Goal: Register for event/course

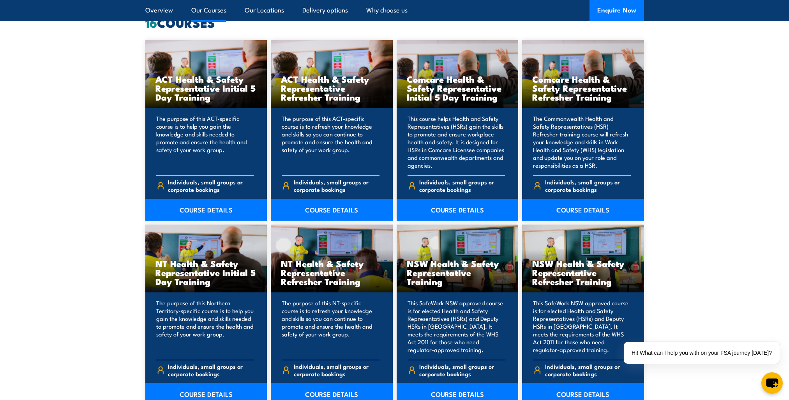
scroll to position [663, 0]
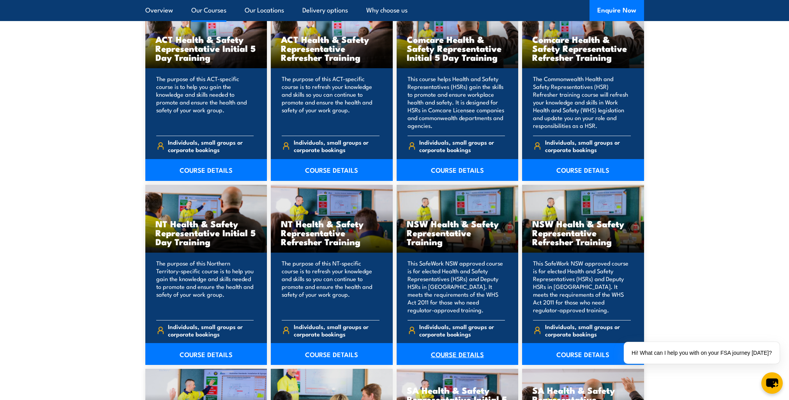
click at [472, 354] on link "COURSE DETAILS" at bounding box center [458, 354] width 122 height 22
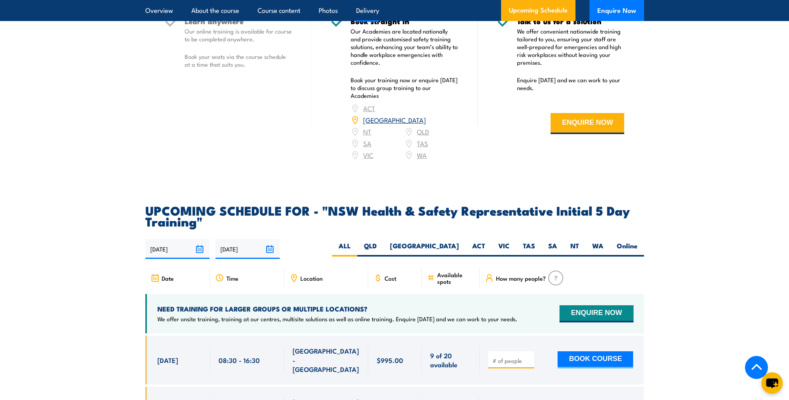
scroll to position [1247, 0]
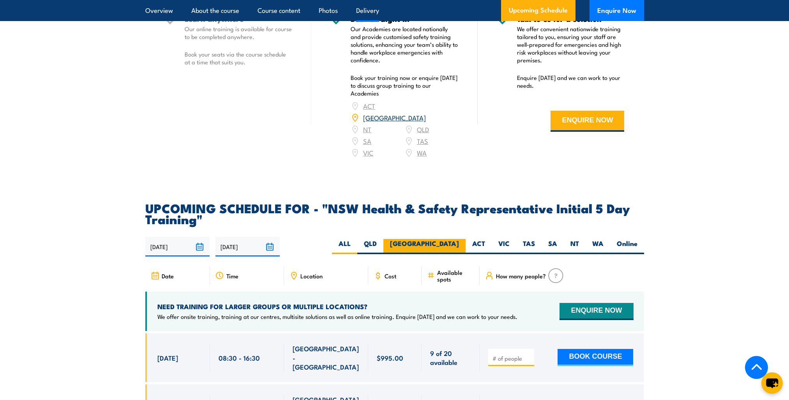
click at [452, 247] on label "[GEOGRAPHIC_DATA]" at bounding box center [425, 246] width 82 height 15
click at [459, 244] on input "[GEOGRAPHIC_DATA]" at bounding box center [461, 241] width 5 height 5
radio input "true"
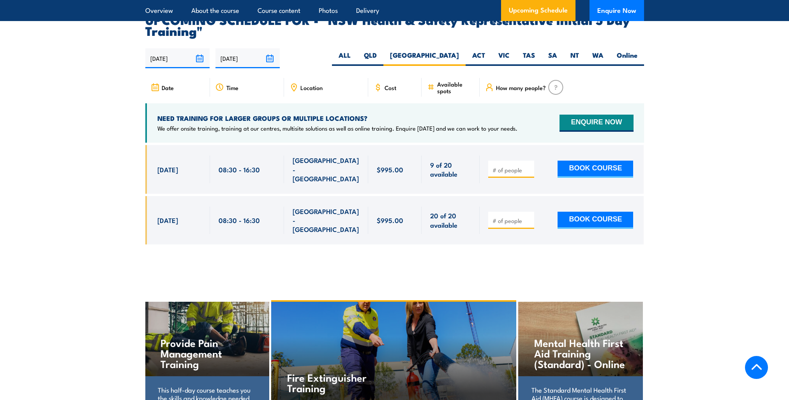
scroll to position [1447, 0]
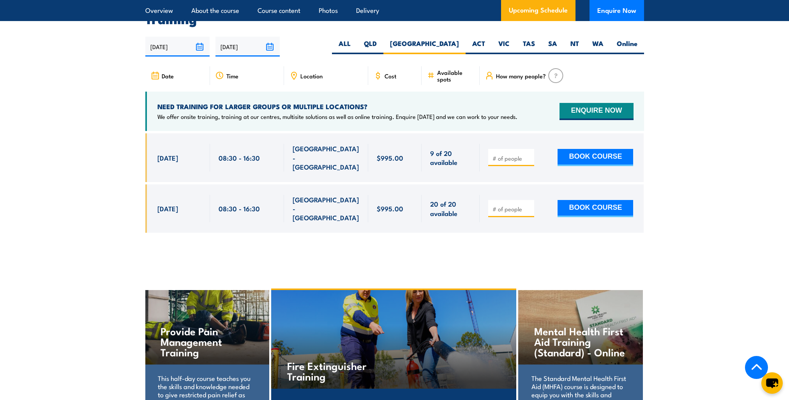
click at [313, 145] on span "[GEOGRAPHIC_DATA] - [GEOGRAPHIC_DATA]" at bounding box center [326, 157] width 67 height 27
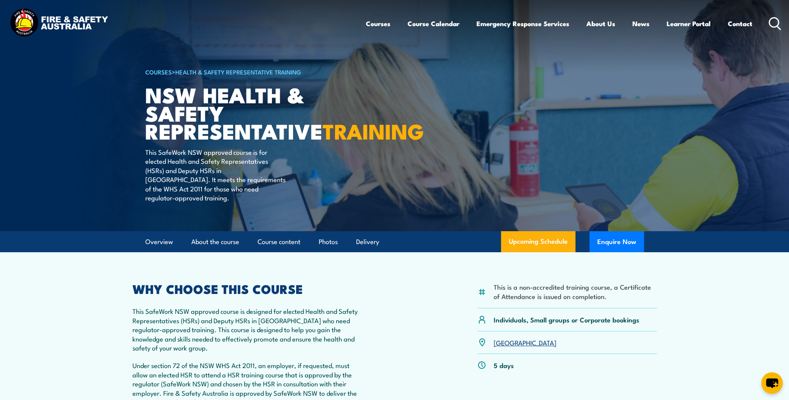
scroll to position [0, 0]
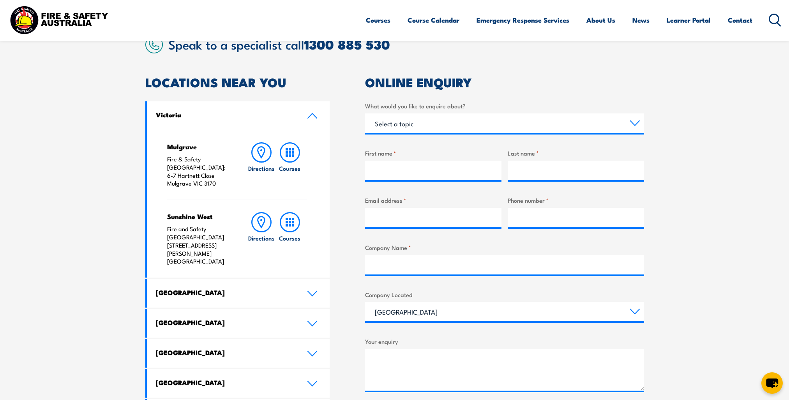
scroll to position [234, 0]
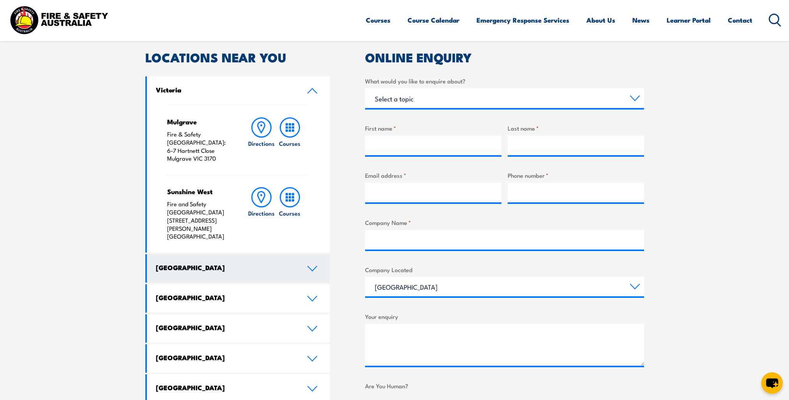
click at [306, 254] on link "New South Wales" at bounding box center [238, 268] width 183 height 28
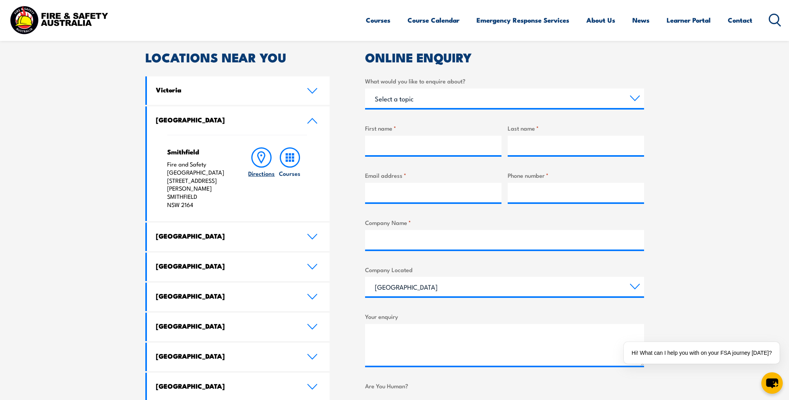
click at [265, 158] on icon at bounding box center [261, 157] width 20 height 20
